Goal: Find specific page/section: Find specific page/section

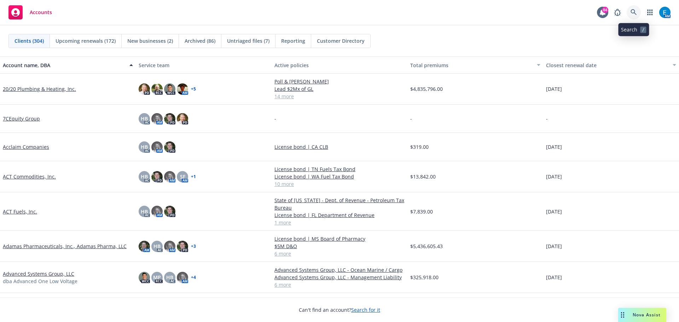
click at [632, 14] on icon at bounding box center [634, 12] width 6 height 6
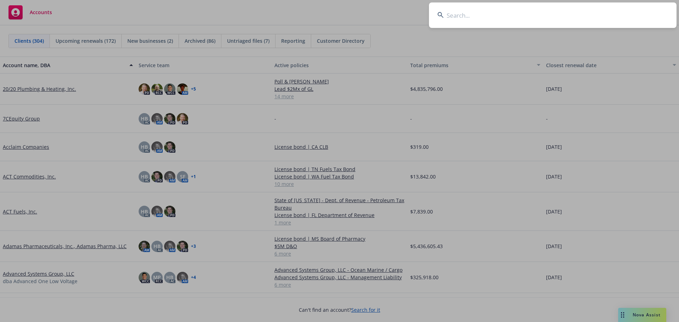
click at [556, 19] on input at bounding box center [553, 14] width 248 height 25
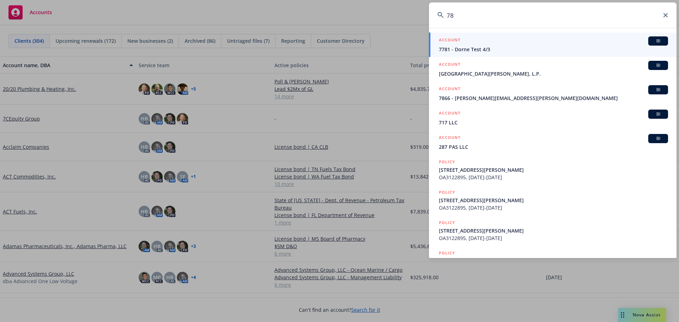
type input "7"
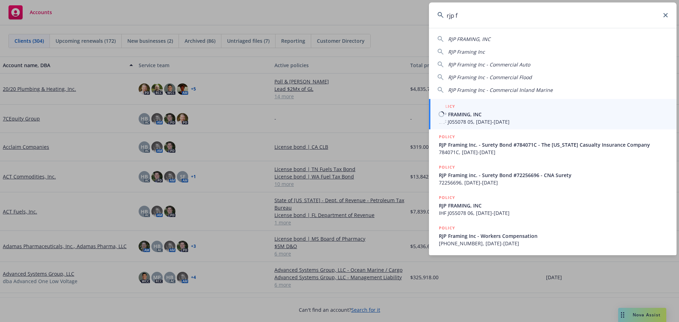
type input "rjp f"
click at [451, 113] on span "RJP FRAMING, INC" at bounding box center [553, 114] width 229 height 7
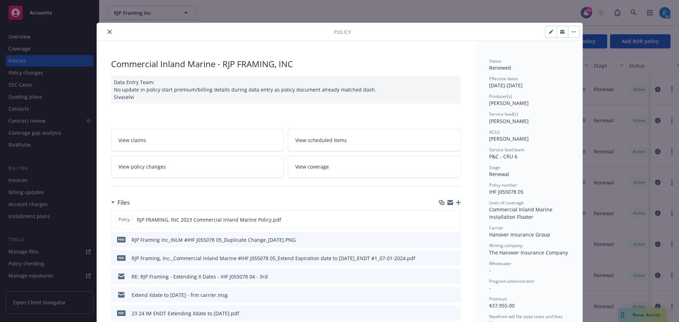
click at [108, 31] on icon "close" at bounding box center [110, 32] width 4 height 4
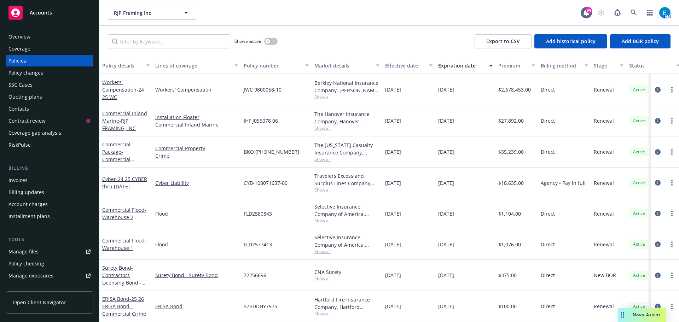
scroll to position [149, 0]
click at [195, 40] on input "Filter by keyword..." at bounding box center [169, 41] width 122 height 14
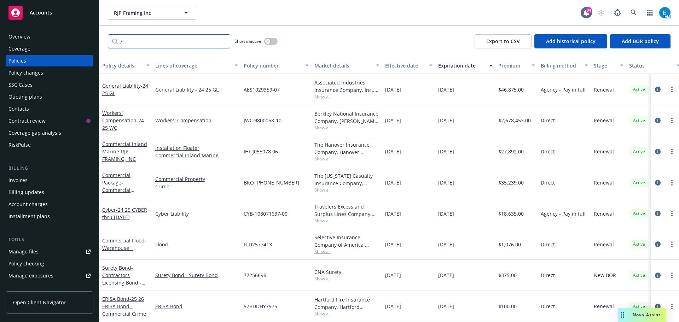
scroll to position [121, 0]
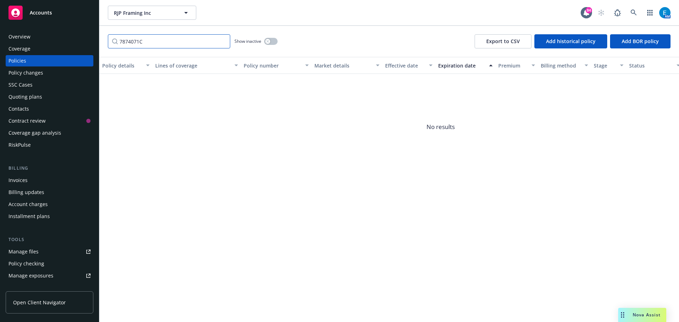
type input "7874071C"
click at [272, 40] on button "button" at bounding box center [270, 41] width 13 height 7
drag, startPoint x: 155, startPoint y: 42, endPoint x: 111, endPoint y: 45, distance: 43.9
click at [111, 45] on input "7874071C" at bounding box center [169, 41] width 122 height 14
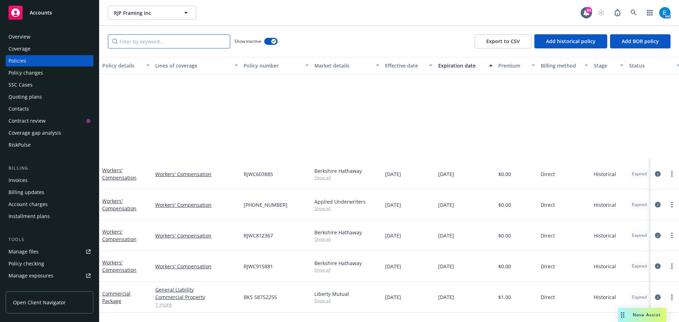
click at [205, 41] on input "Filter by keyword..." at bounding box center [169, 41] width 122 height 14
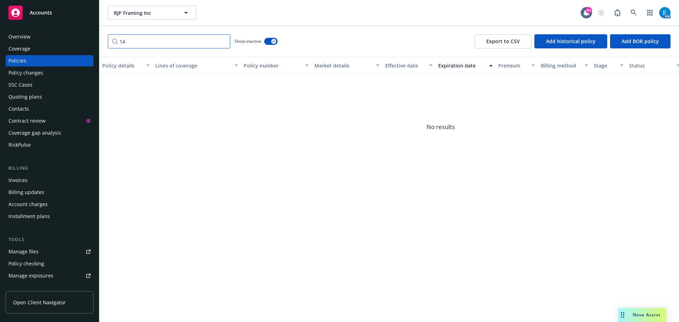
type input "1"
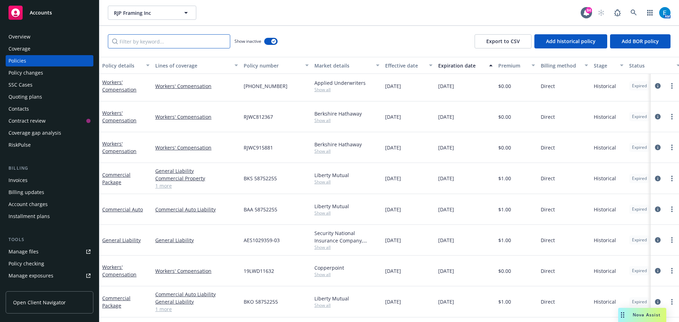
scroll to position [121, 0]
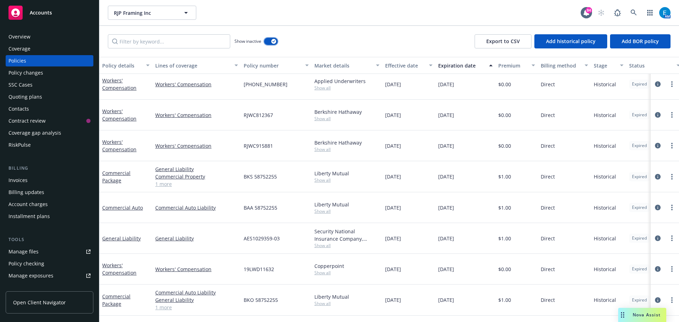
click at [270, 41] on button "button" at bounding box center [270, 41] width 13 height 7
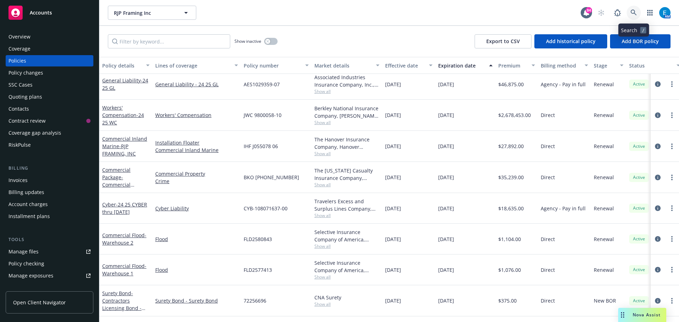
click at [631, 11] on icon at bounding box center [634, 13] width 6 height 6
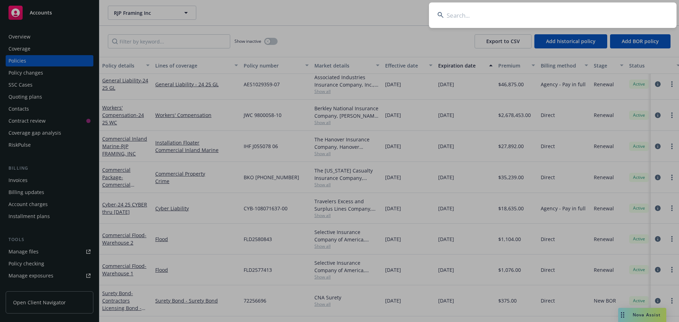
click at [603, 13] on input at bounding box center [553, 14] width 248 height 25
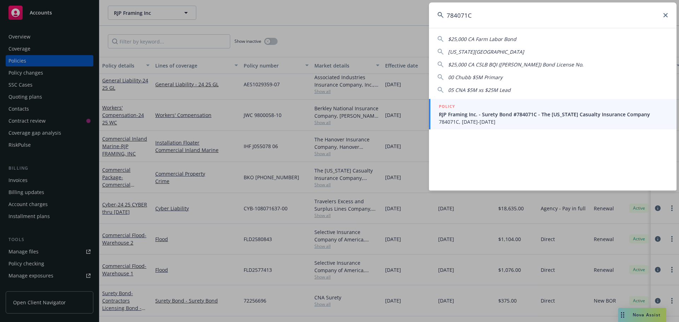
type input "784071C"
click at [460, 116] on span "RJP Framing Inc. - Surety Bond #784071C - The [US_STATE] Casualty Insurance Com…" at bounding box center [553, 114] width 229 height 7
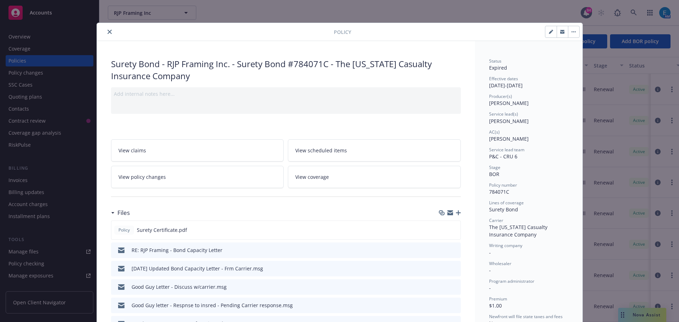
click at [108, 31] on icon "close" at bounding box center [110, 32] width 4 height 4
